Goal: Transaction & Acquisition: Obtain resource

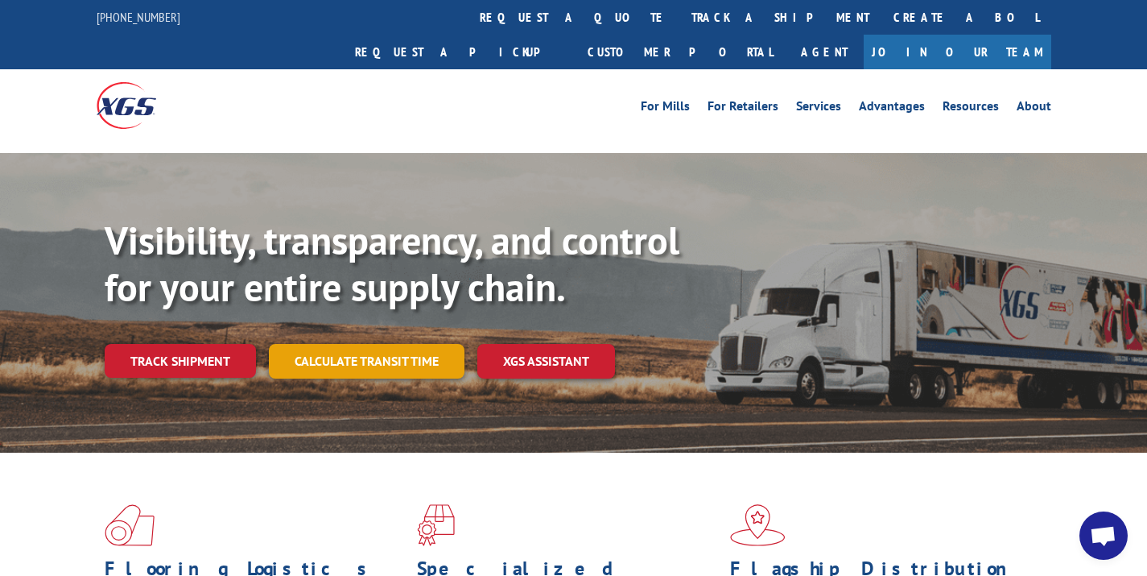
click at [407, 344] on link "Calculate transit time" at bounding box center [367, 361] width 196 height 35
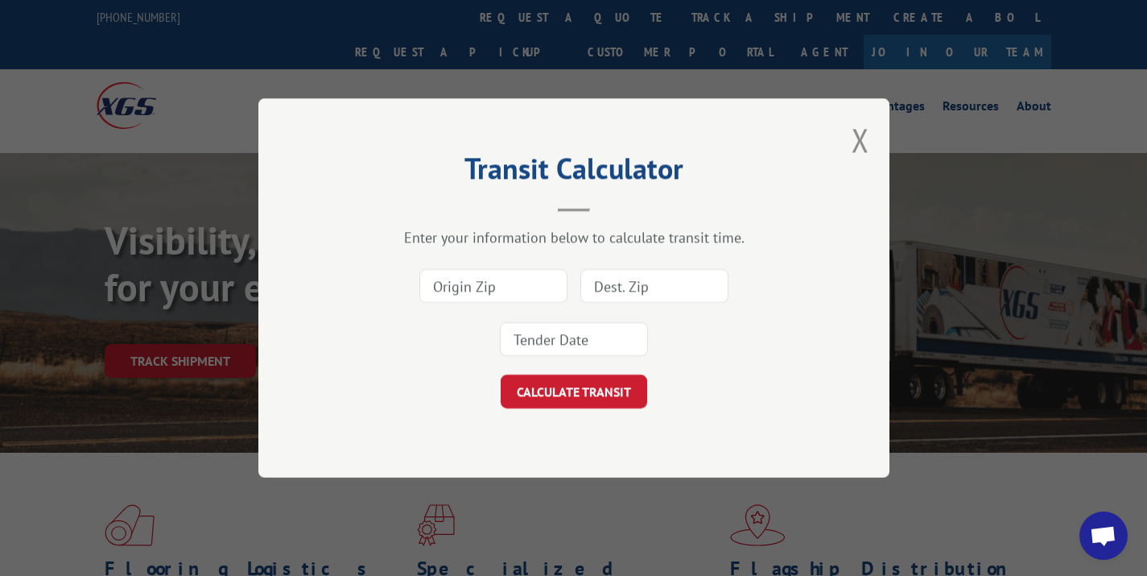
click at [851, 139] on div "Transit Calculator Enter your information below to calculate transit time. CALC…" at bounding box center [573, 287] width 631 height 379
click at [859, 139] on button "Close modal" at bounding box center [861, 139] width 18 height 43
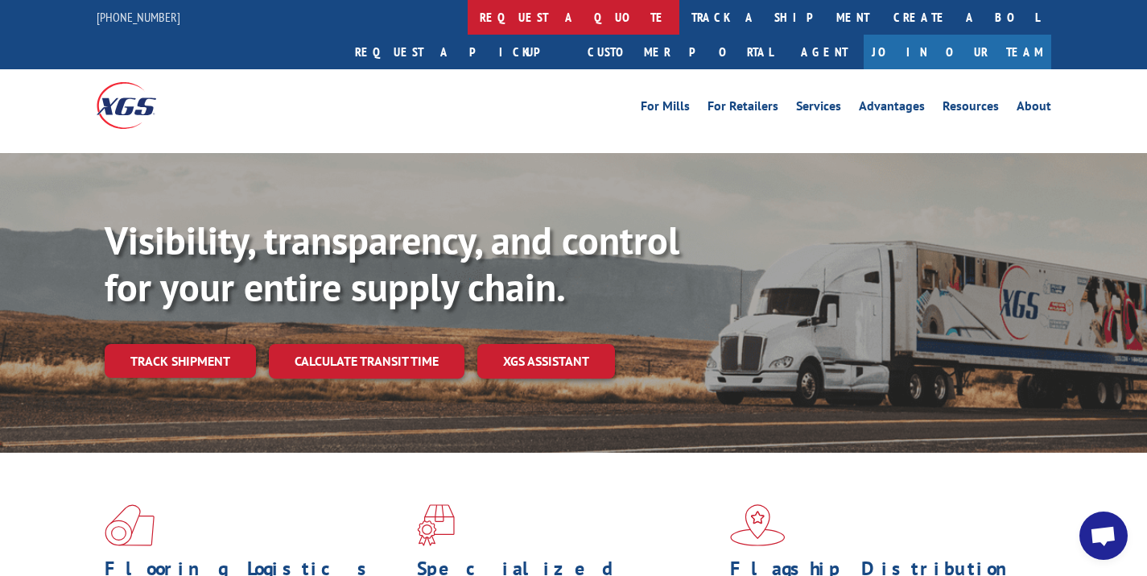
click at [468, 23] on link "request a quote" at bounding box center [574, 17] width 212 height 35
